Goal: Communication & Community: Participate in discussion

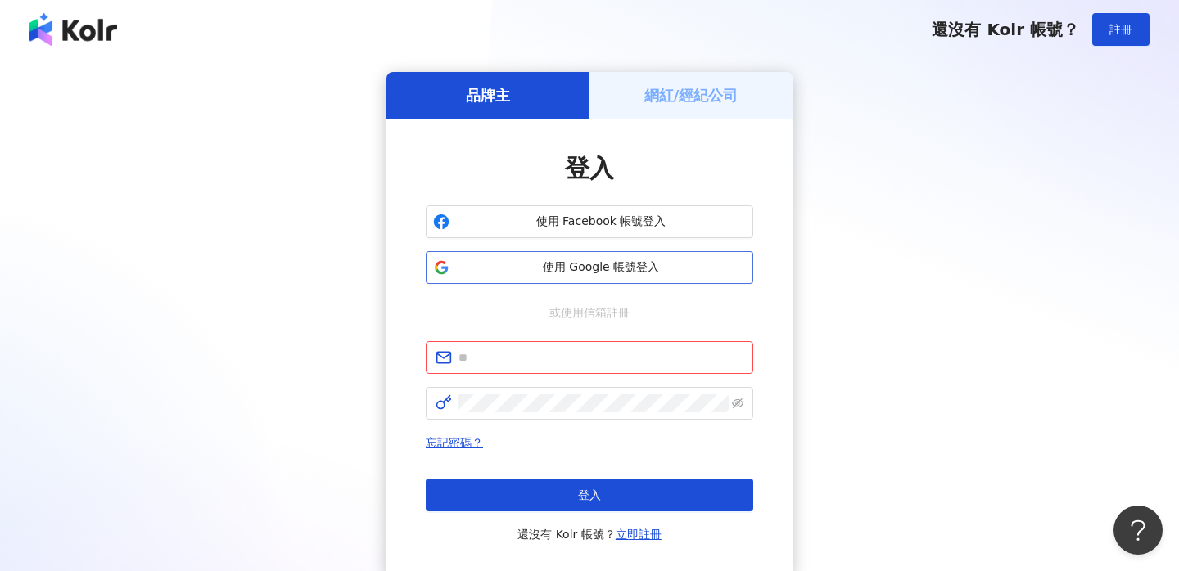
click at [598, 264] on span "使用 Google 帳號登入" at bounding box center [601, 267] width 290 height 16
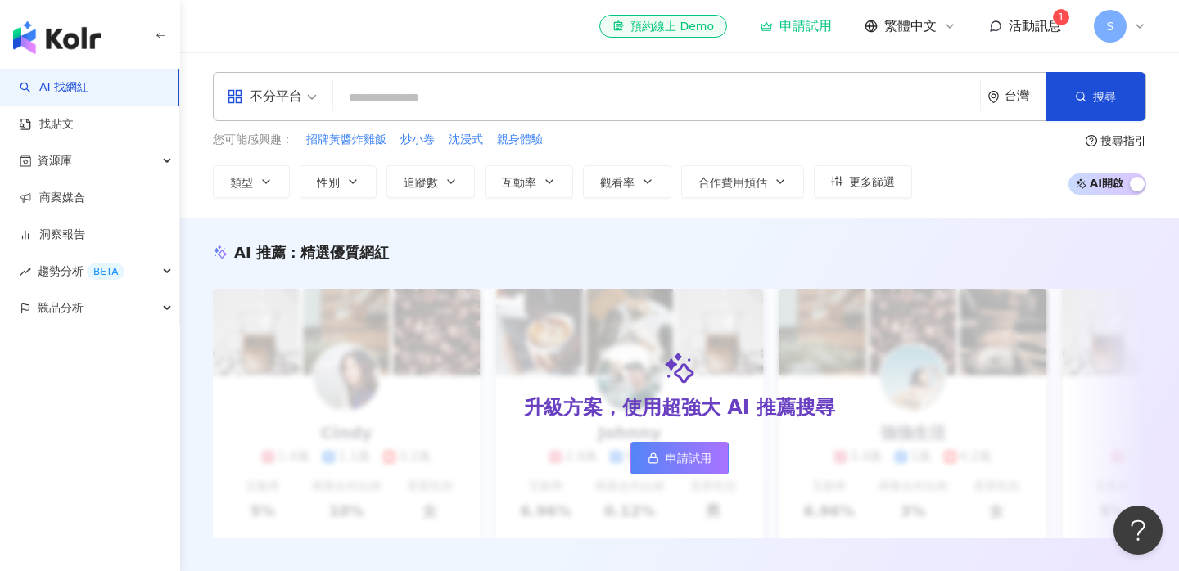
click at [1033, 21] on span "活動訊息" at bounding box center [1034, 26] width 52 height 16
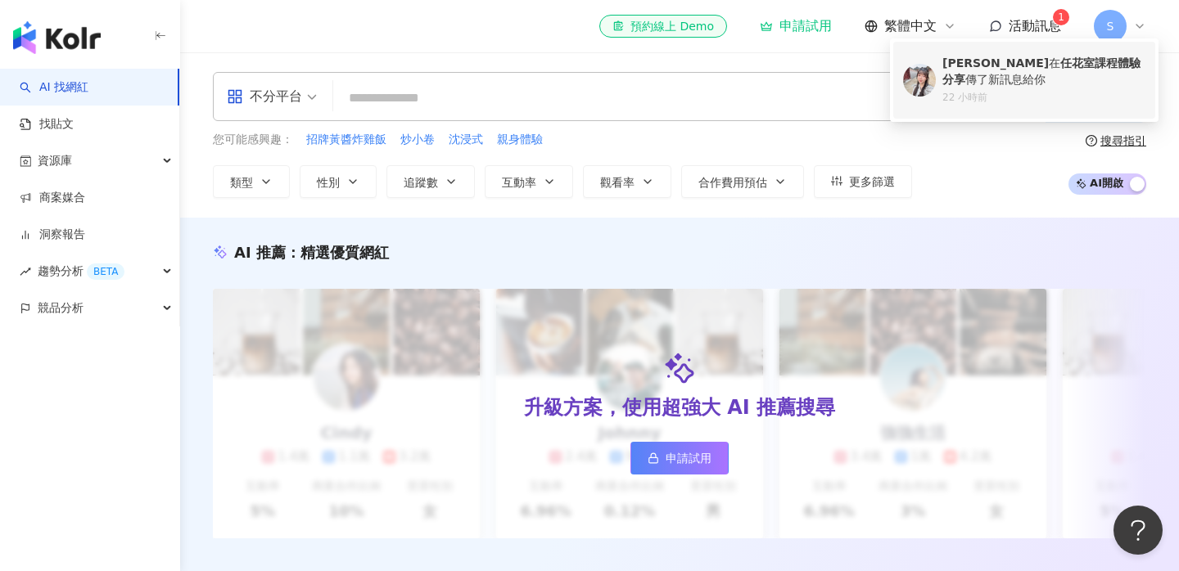
click at [987, 78] on div "[PERSON_NAME] 在 任花室課程體驗分享 傳了新訊息給你" at bounding box center [1043, 72] width 203 height 32
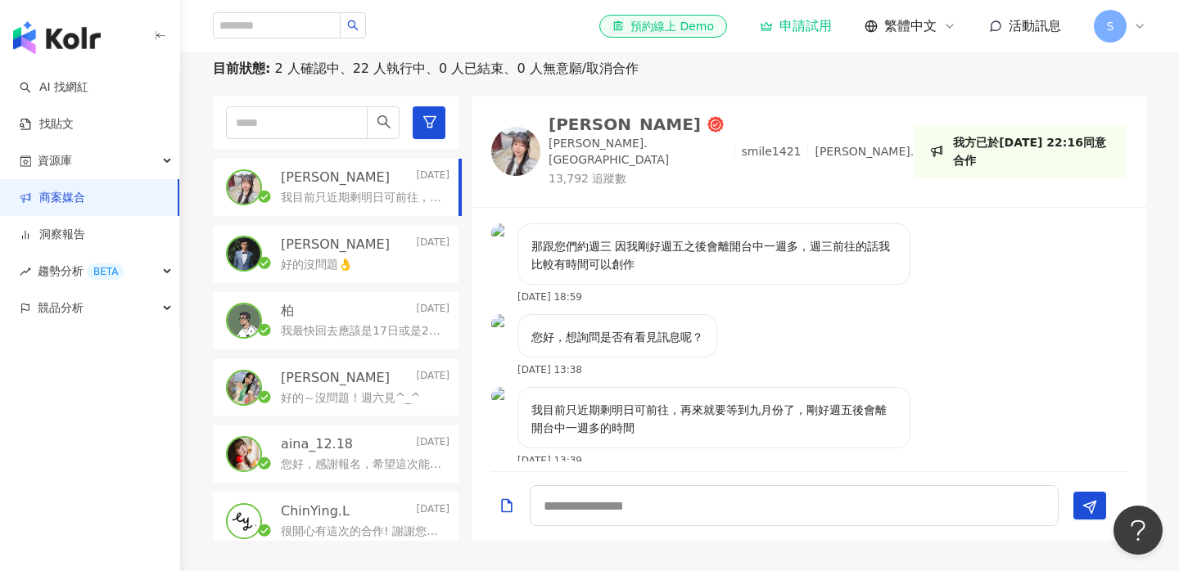
scroll to position [661, 0]
click at [407, 261] on div "好的沒問題👌" at bounding box center [365, 264] width 169 height 20
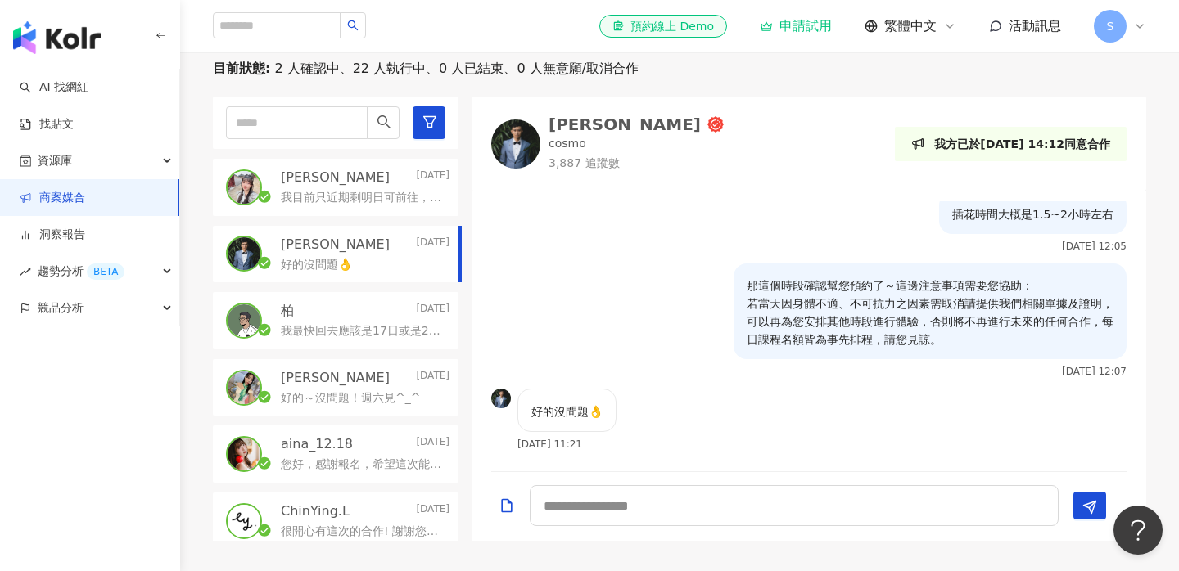
scroll to position [1196, 0]
click at [405, 322] on div "我最快回去應該是17日或是23, 24日，細節可以加我的line 跟我討論 linborui，謝謝" at bounding box center [365, 330] width 169 height 20
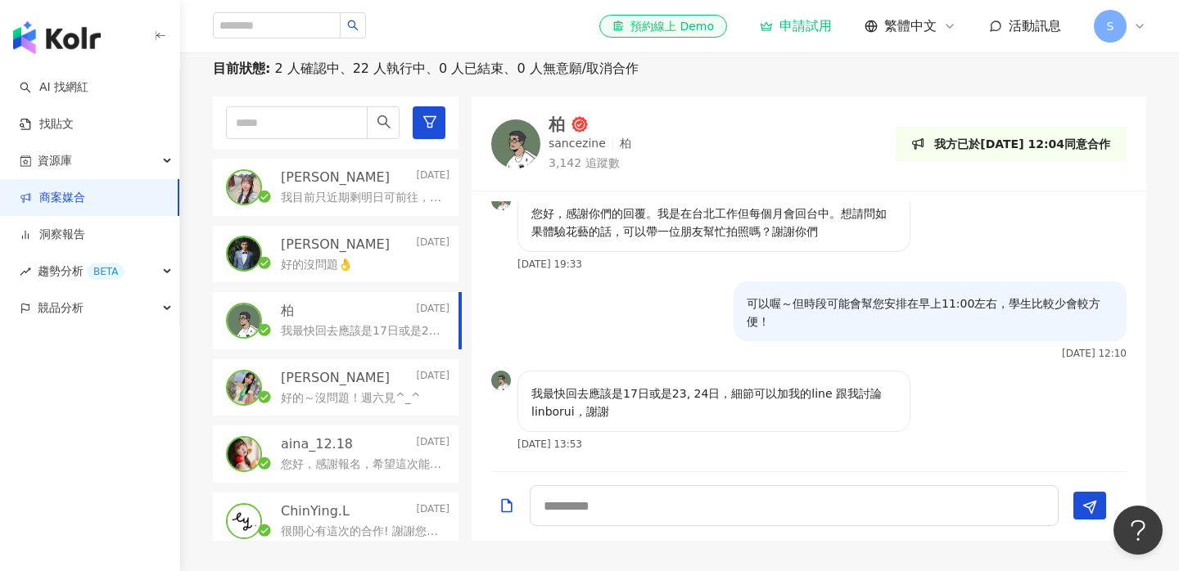
scroll to position [171, 0]
click at [305, 171] on p "[PERSON_NAME]" at bounding box center [335, 178] width 109 height 18
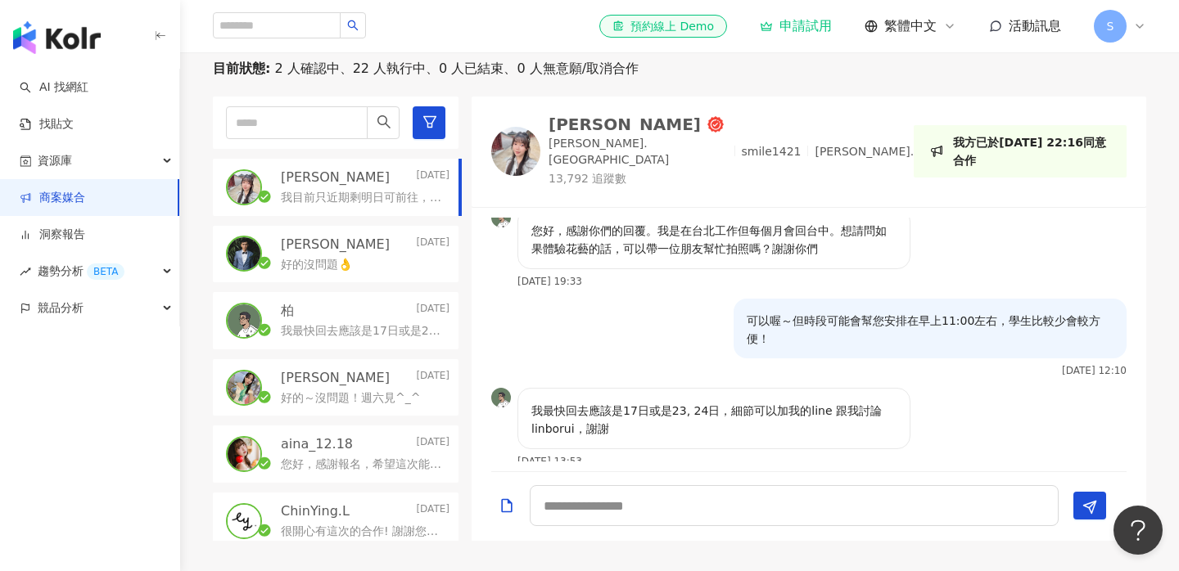
scroll to position [661, 0]
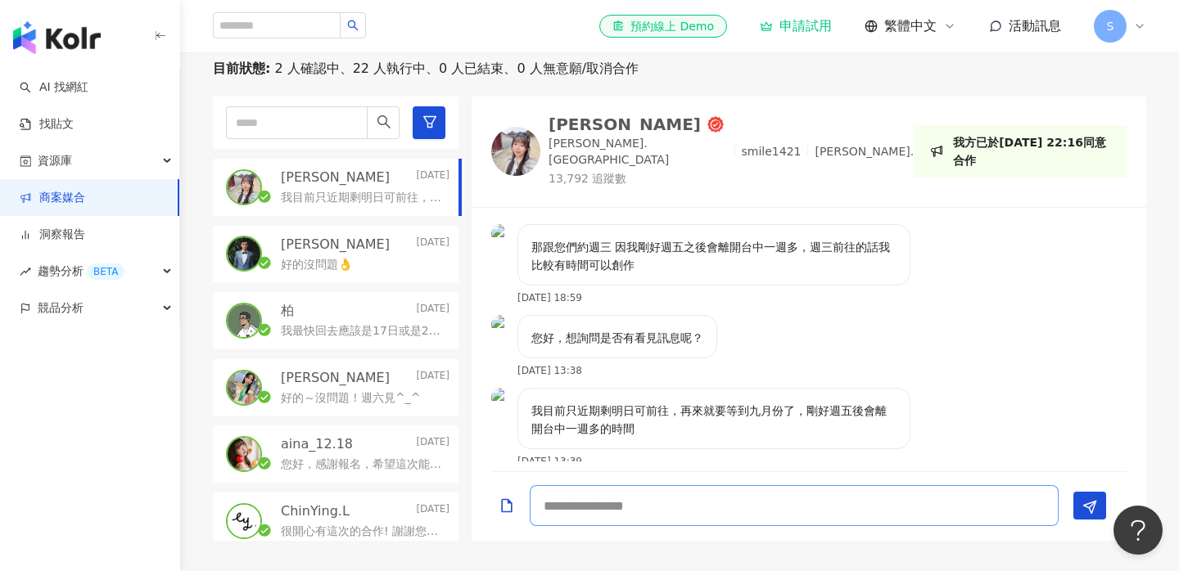
click at [630, 496] on textarea at bounding box center [794, 505] width 529 height 41
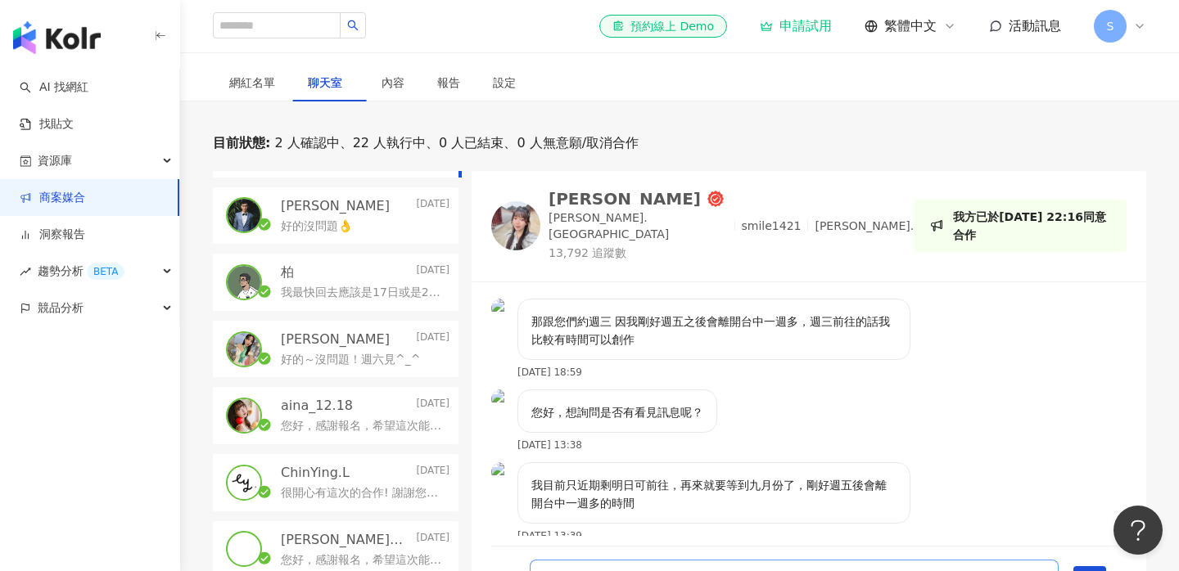
scroll to position [171, 0]
